Goal: Task Accomplishment & Management: Manage account settings

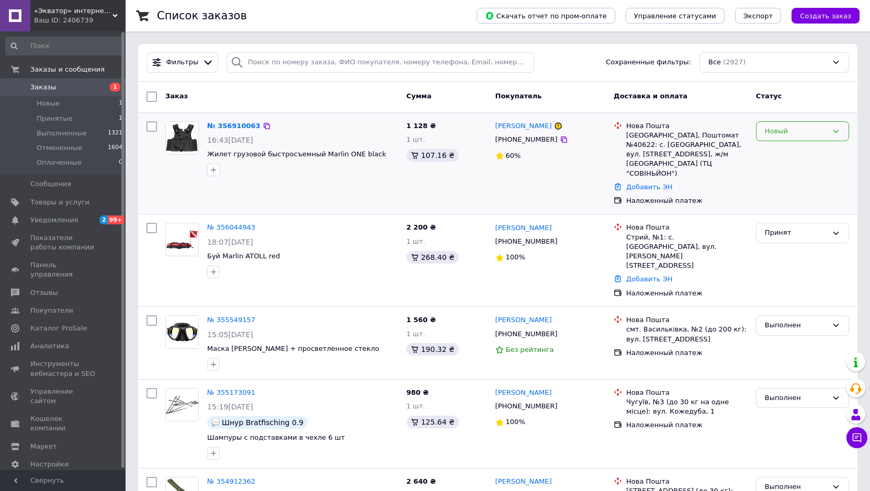
click at [786, 138] on div "Новый" at bounding box center [802, 131] width 93 height 20
click at [538, 125] on link "[PERSON_NAME]" at bounding box center [523, 126] width 56 height 10
click at [781, 137] on div "Новый" at bounding box center [802, 131] width 93 height 20
click at [786, 147] on li "Принят" at bounding box center [802, 152] width 92 height 19
click at [532, 126] on link "[PERSON_NAME]" at bounding box center [523, 126] width 56 height 10
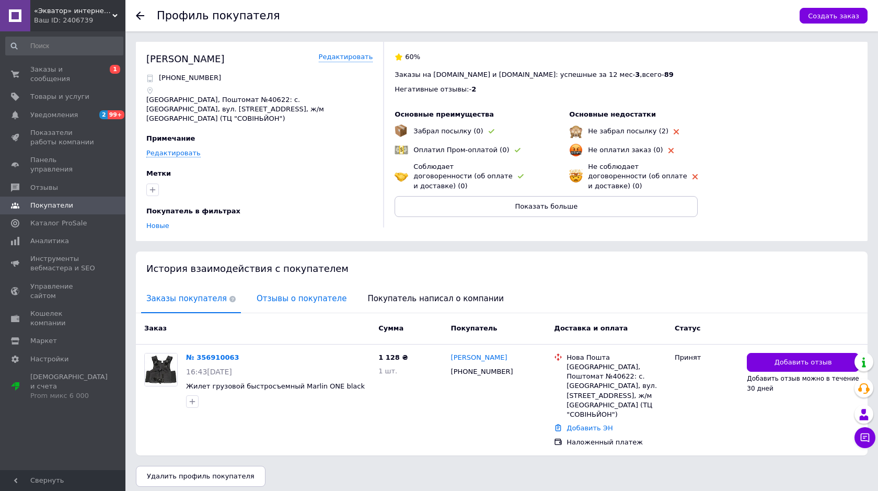
click at [310, 296] on span "Отзывы о покупателе" at bounding box center [302, 298] width 100 height 27
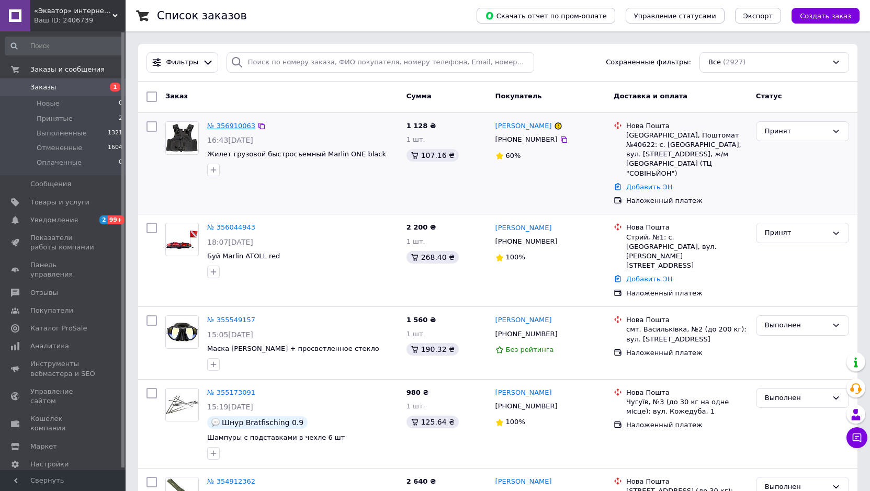
click at [242, 122] on link "№ 356910063" at bounding box center [231, 126] width 48 height 8
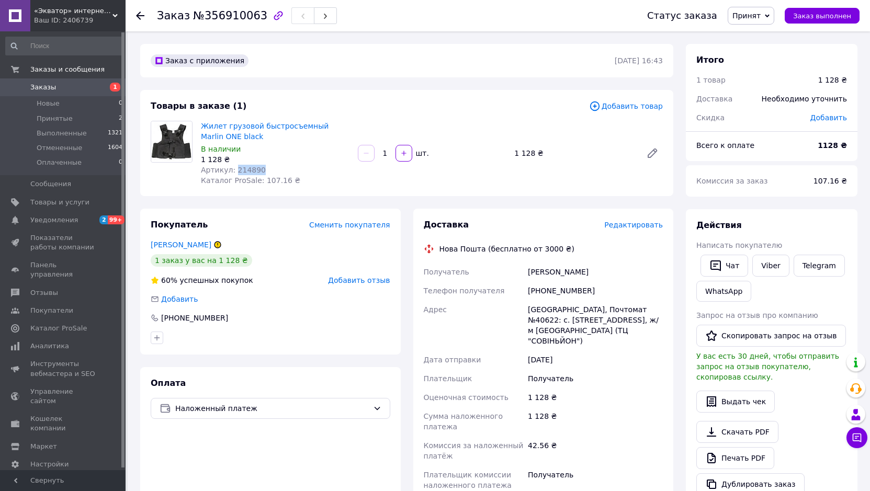
drag, startPoint x: 233, startPoint y: 168, endPoint x: 266, endPoint y: 168, distance: 32.4
click at [266, 168] on div "Артикул: 214890" at bounding box center [275, 170] width 148 height 10
click at [381, 127] on div "Жилет грузовой быстросъемный Marlin ONE black В наличии 1 128 ₴ Артикул: 214890…" at bounding box center [432, 153] width 470 height 69
click at [236, 123] on link "Жилет грузовой быстросъемный Marlin ONE black" at bounding box center [265, 131] width 128 height 19
click at [53, 204] on span "Товары и услуги" at bounding box center [59, 202] width 59 height 9
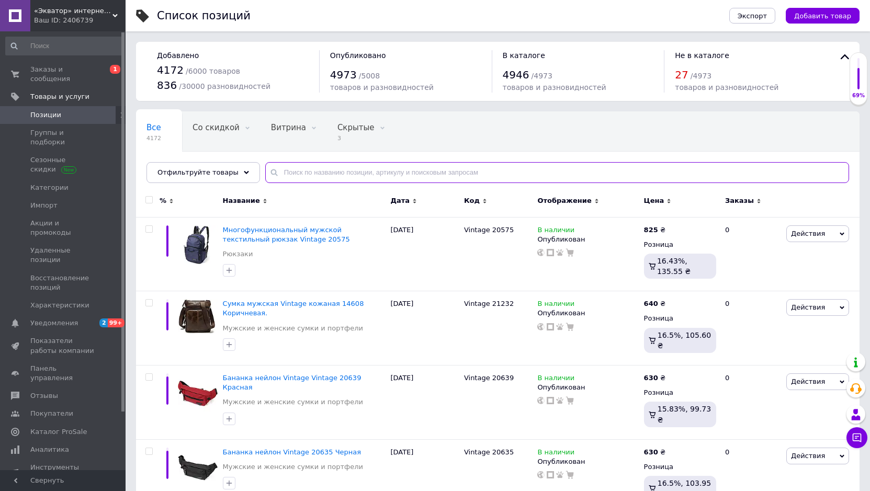
paste input "214890"
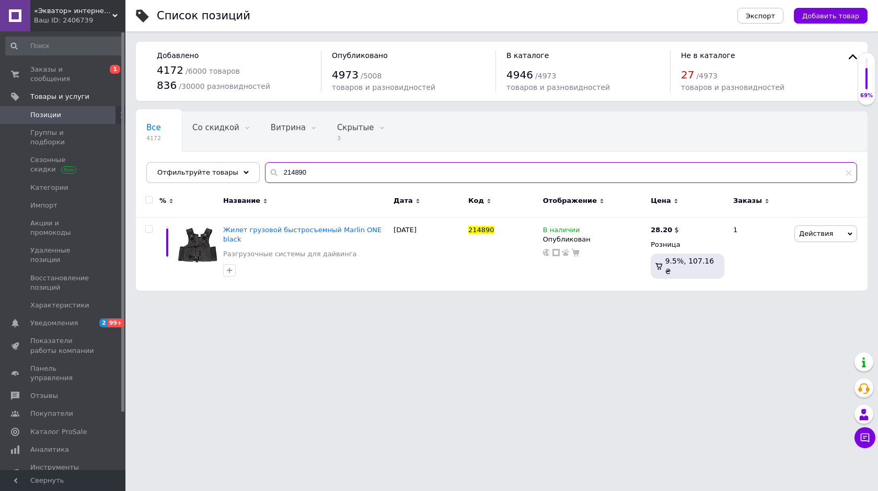
type input "214890"
click at [48, 65] on span "Заказы и сообщения" at bounding box center [63, 74] width 66 height 19
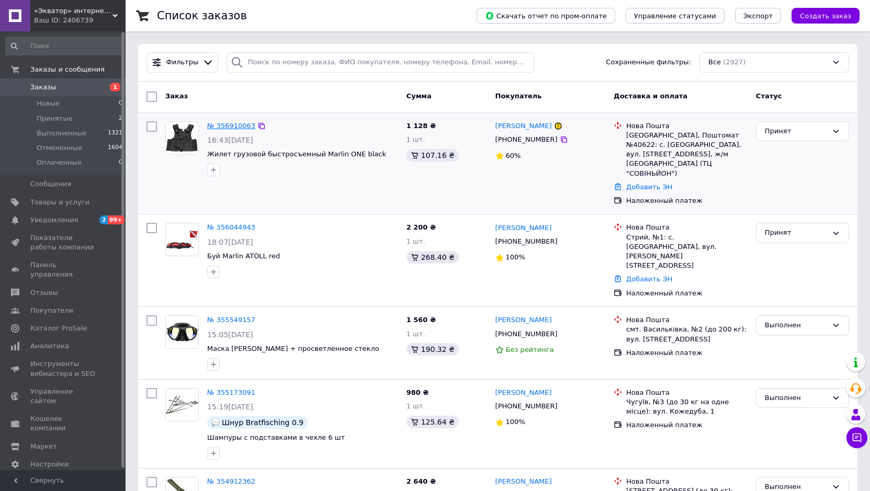
click at [223, 125] on link "№ 356910063" at bounding box center [231, 126] width 48 height 8
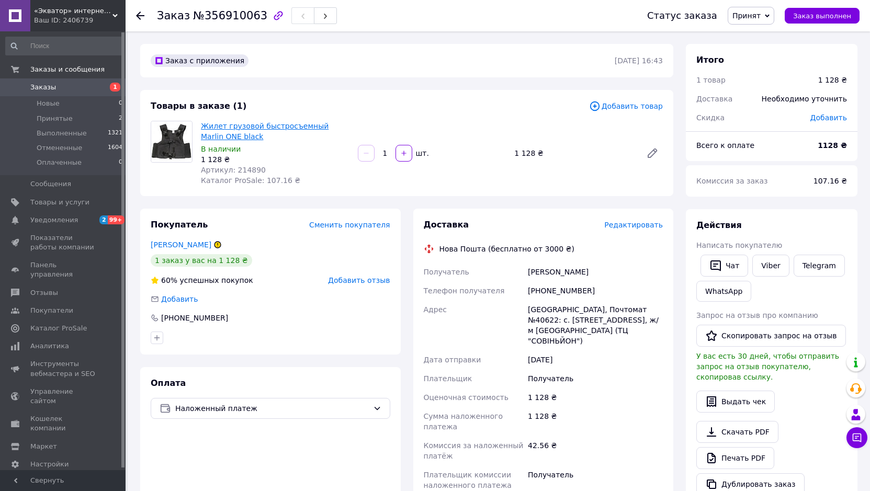
click at [241, 124] on link "Жилет грузовой быстросъемный Marlin ONE black" at bounding box center [265, 131] width 128 height 19
click at [197, 242] on link "[PERSON_NAME]" at bounding box center [181, 245] width 61 height 8
